Goal: Task Accomplishment & Management: Manage account settings

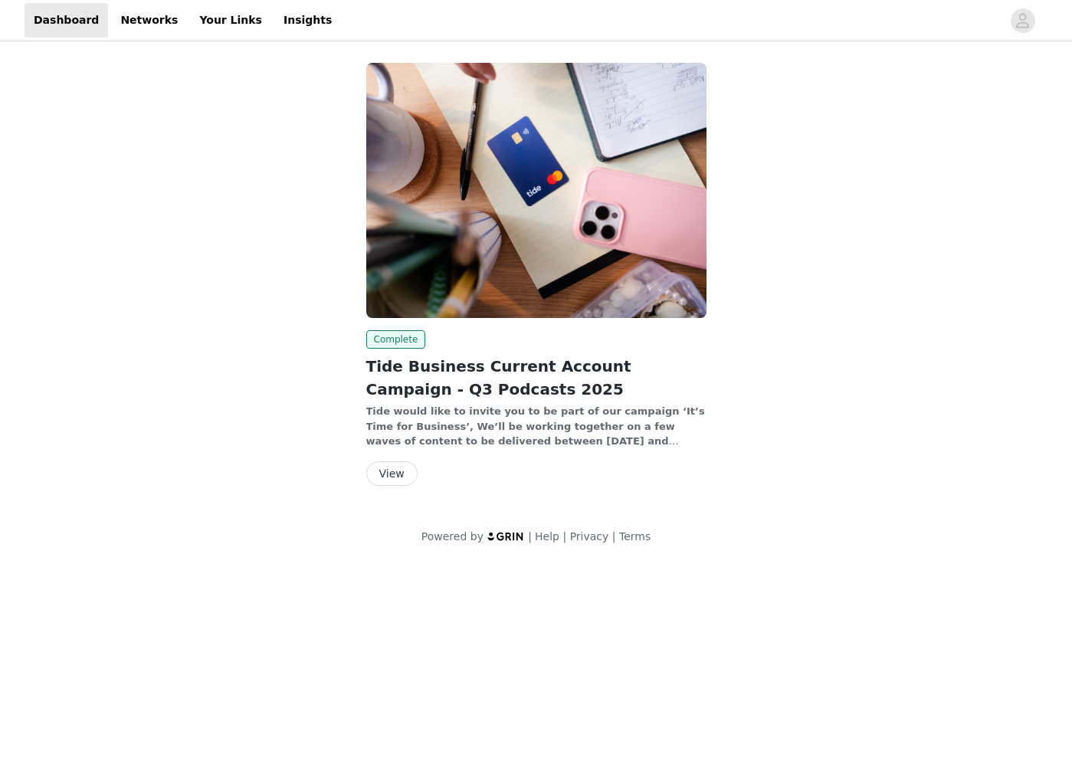
click at [343, 309] on div "Complete Tide Business Current Account Campaign - Q3 Podcasts 2025 Tide would l…" at bounding box center [536, 277] width 717 height 447
click at [392, 470] on button "View" at bounding box center [391, 473] width 51 height 25
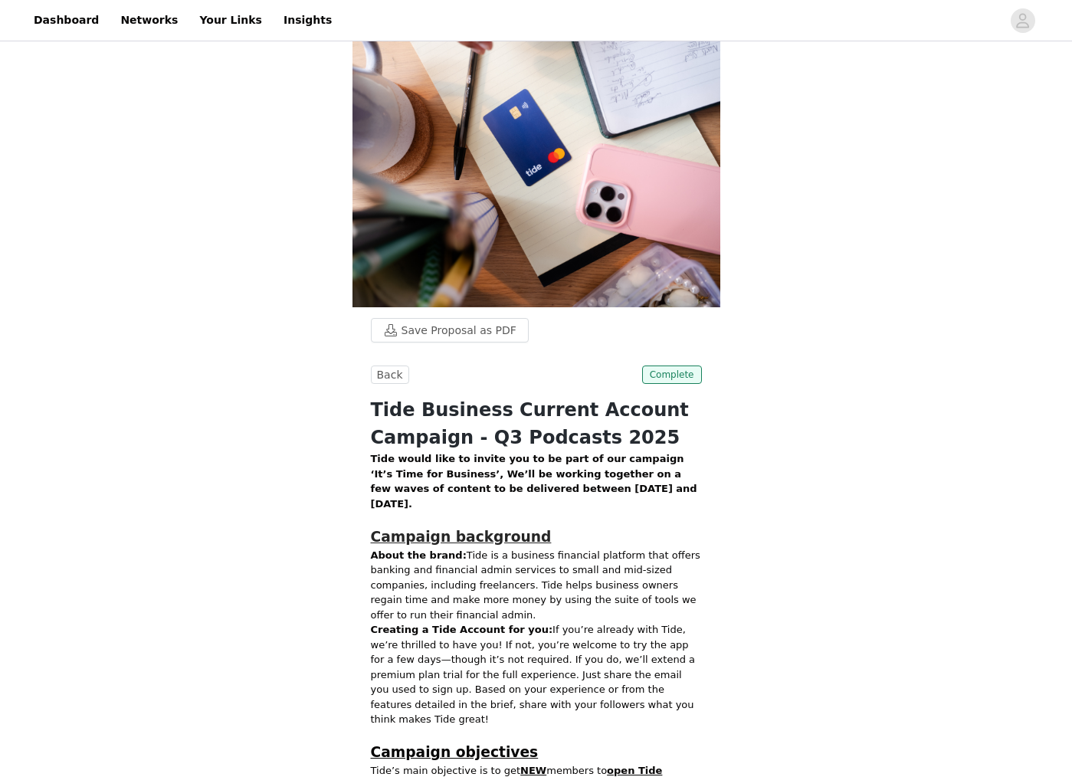
scroll to position [650, 0]
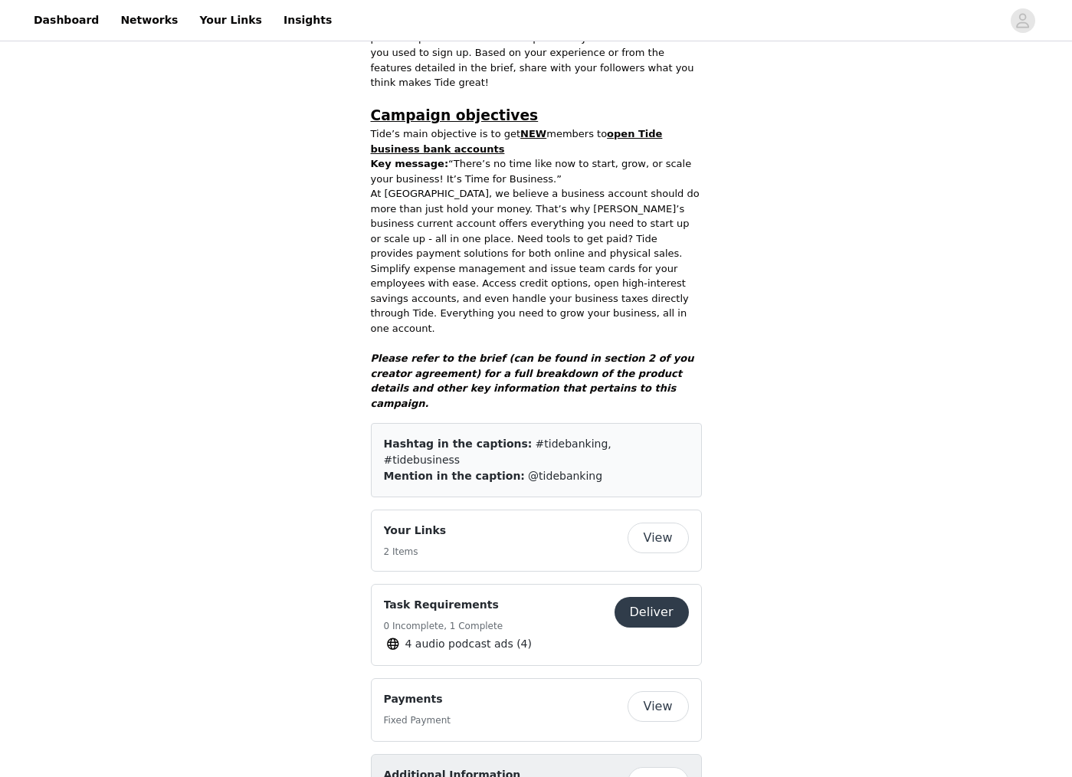
click at [669, 691] on button "View" at bounding box center [657, 706] width 61 height 31
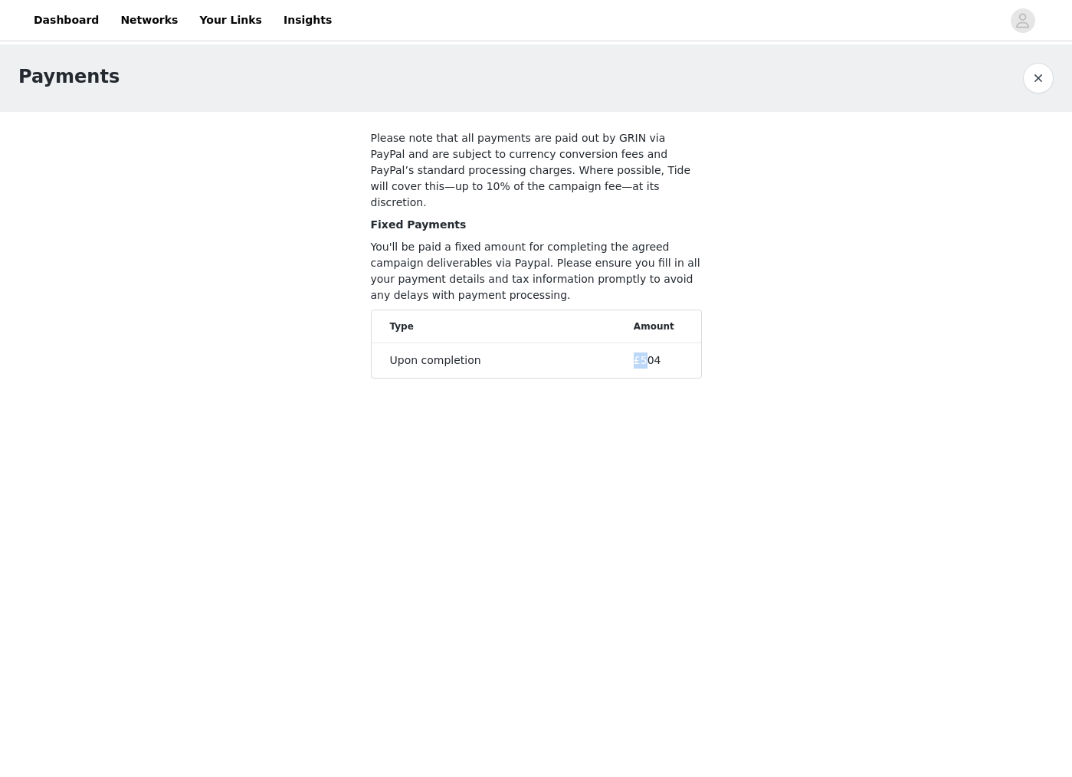
drag, startPoint x: 646, startPoint y: 332, endPoint x: 654, endPoint y: 351, distance: 20.9
click at [647, 349] on li "Upon completion £504" at bounding box center [536, 360] width 329 height 34
click at [714, 336] on section "Please note that all payments are paid out by GRIN via PayPal and are subject t…" at bounding box center [536, 257] width 368 height 291
click at [1040, 76] on button "button" at bounding box center [1038, 78] width 31 height 31
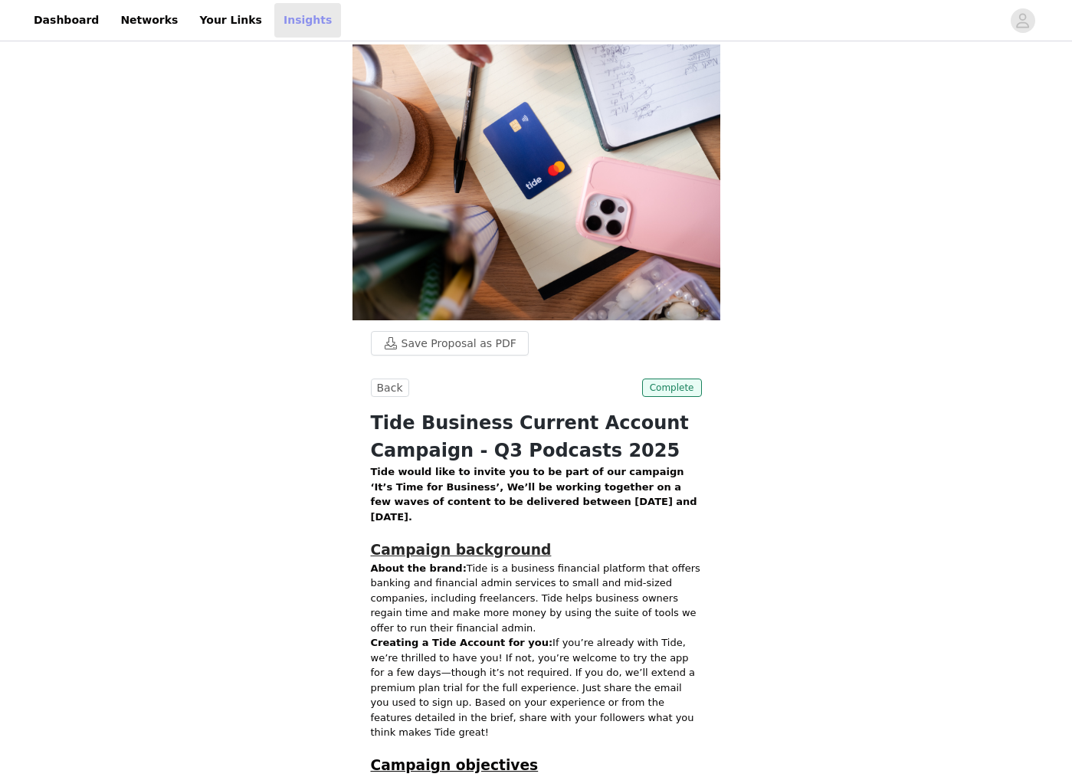
click at [278, 21] on link "Insights" at bounding box center [307, 20] width 67 height 34
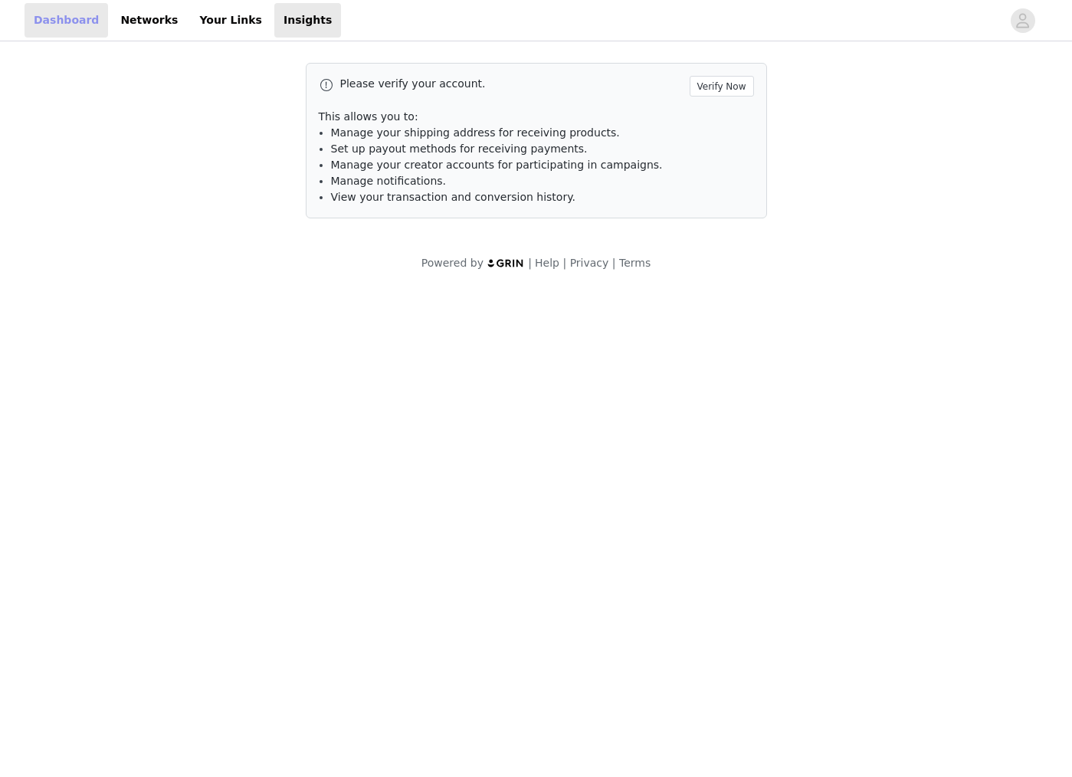
click at [84, 21] on link "Dashboard" at bounding box center [67, 20] width 84 height 34
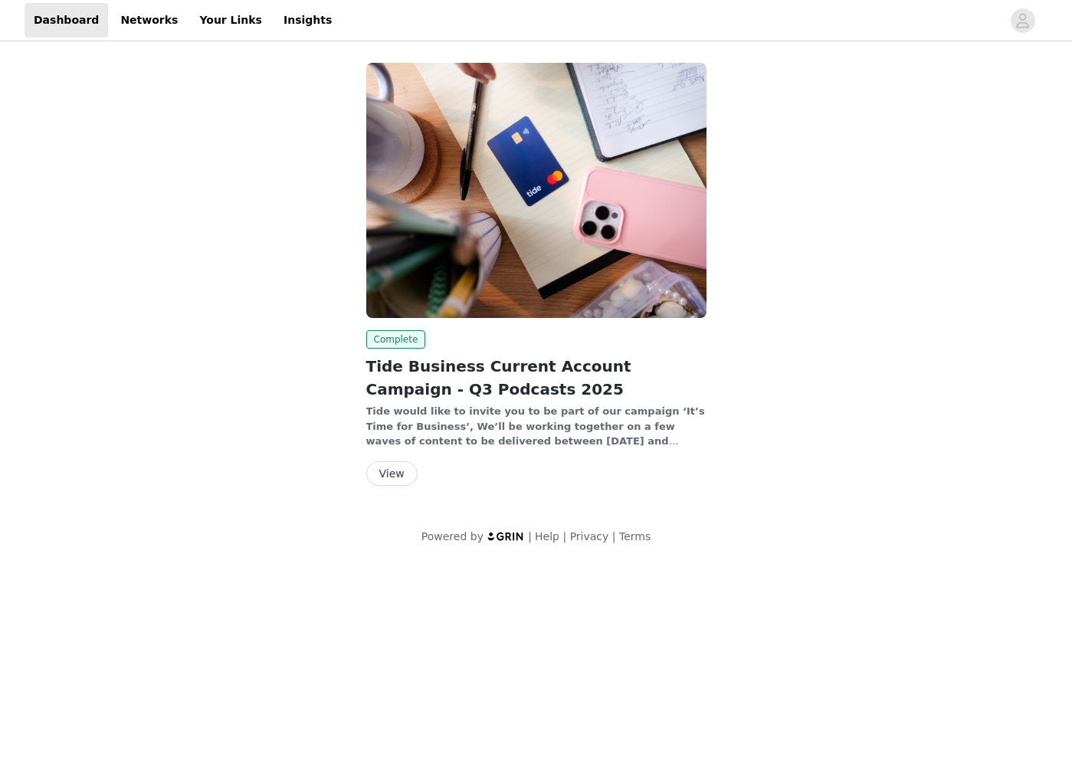
click at [896, 186] on div "Complete Tide Business Current Account Campaign - Q3 Podcasts 2025 Tide would l…" at bounding box center [536, 277] width 735 height 466
click at [302, 18] on link "Insights" at bounding box center [307, 20] width 67 height 34
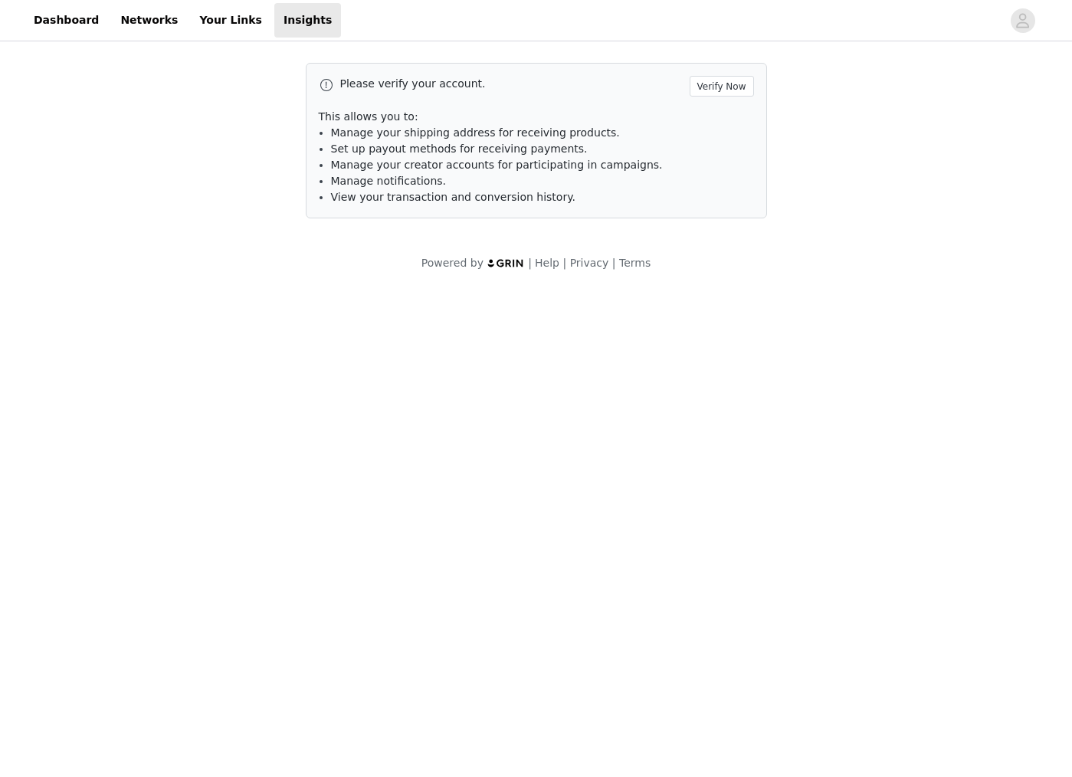
click at [812, 97] on div "Please verify your account. Verify Now This allows you to: Manage your shipping…" at bounding box center [536, 166] width 1072 height 245
click at [707, 86] on button "Verify Now" at bounding box center [721, 86] width 64 height 21
